Goal: Task Accomplishment & Management: Manage account settings

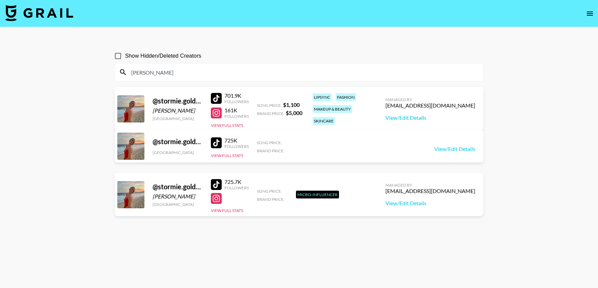
scroll to position [3, 0]
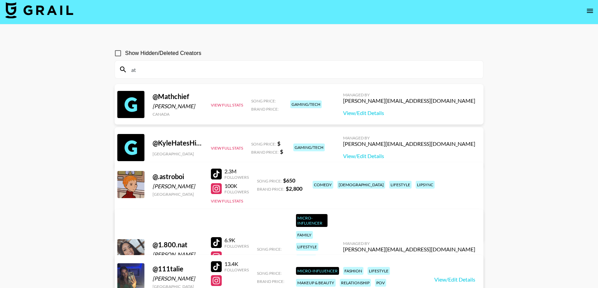
type input "a"
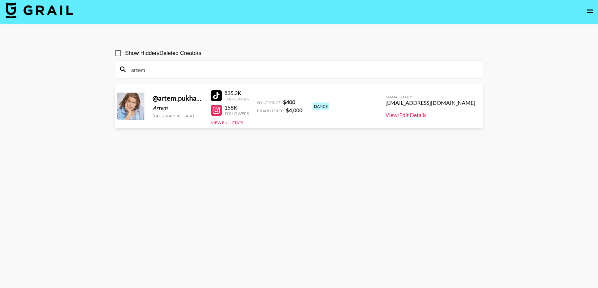
type input "artem"
click at [444, 115] on link "View/Edit Details" at bounding box center [431, 115] width 90 height 7
click at [219, 112] on div at bounding box center [216, 110] width 11 height 11
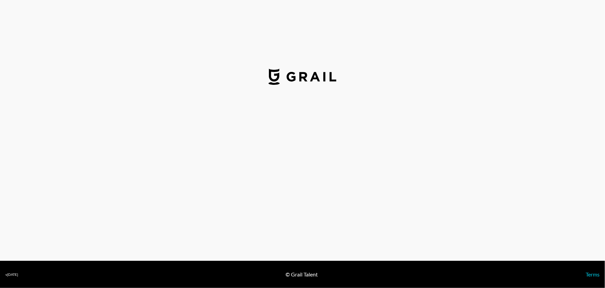
select select "USD"
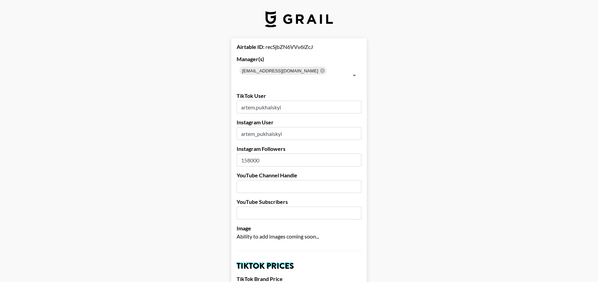
click at [311, 100] on input "artem.pukhalskyi" at bounding box center [299, 106] width 125 height 13
paste input "pukhalskyi_dance"
type input "pukhalskyi_dance"
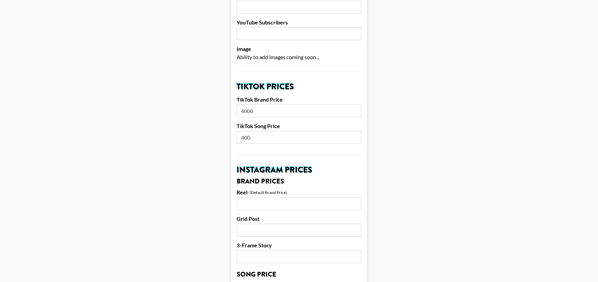
scroll to position [178, 0]
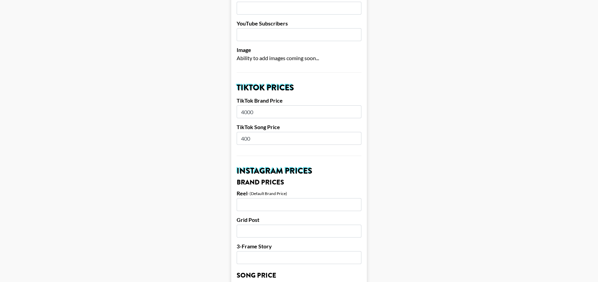
click at [249, 132] on input "400" at bounding box center [299, 138] width 125 height 13
type input "500"
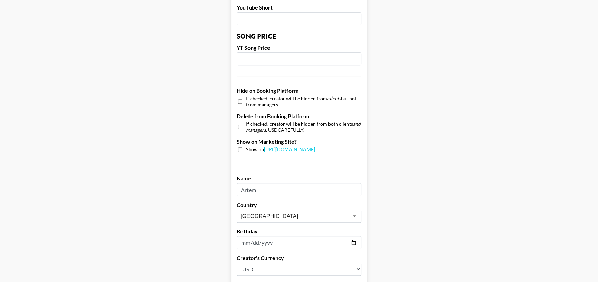
scroll to position [638, 0]
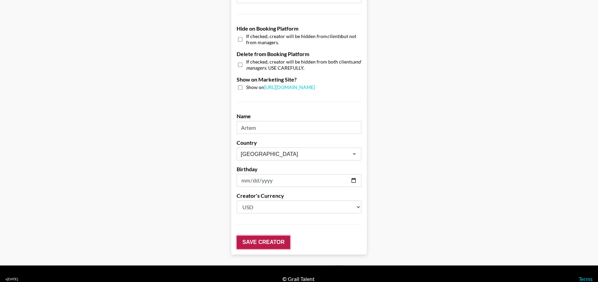
click at [258, 235] on input "Save Creator" at bounding box center [264, 242] width 54 height 14
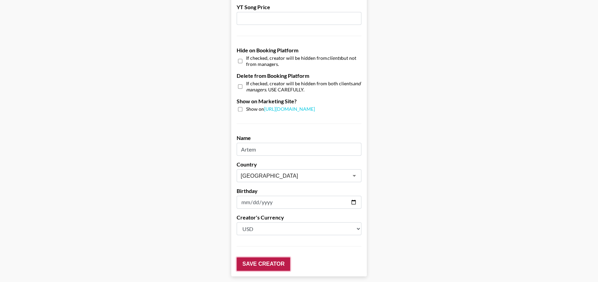
scroll to position [660, 0]
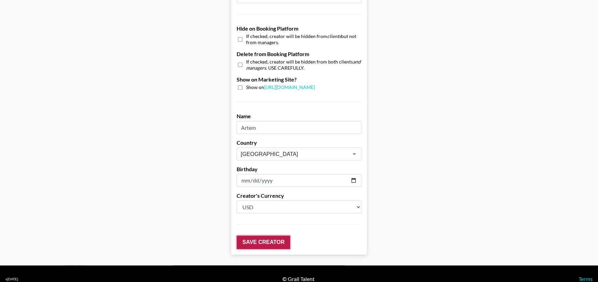
click at [258, 235] on input "Save Creator" at bounding box center [264, 242] width 54 height 14
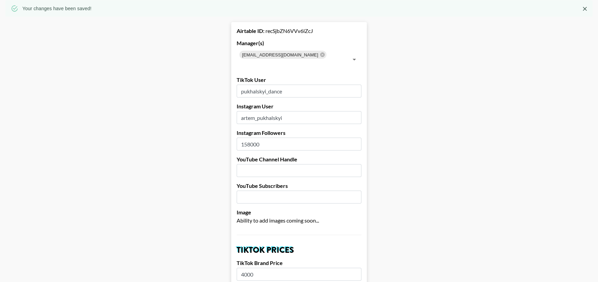
scroll to position [0, 1]
